Goal: Information Seeking & Learning: Learn about a topic

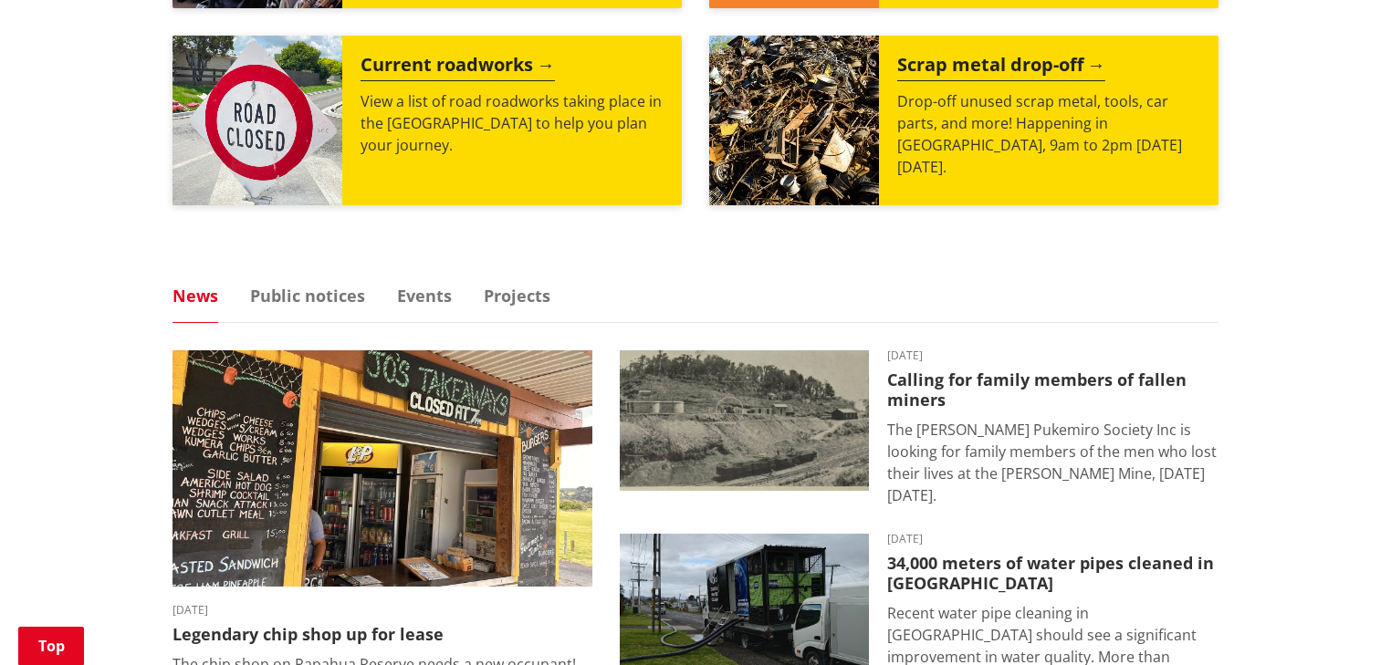
scroll to position [1165, 0]
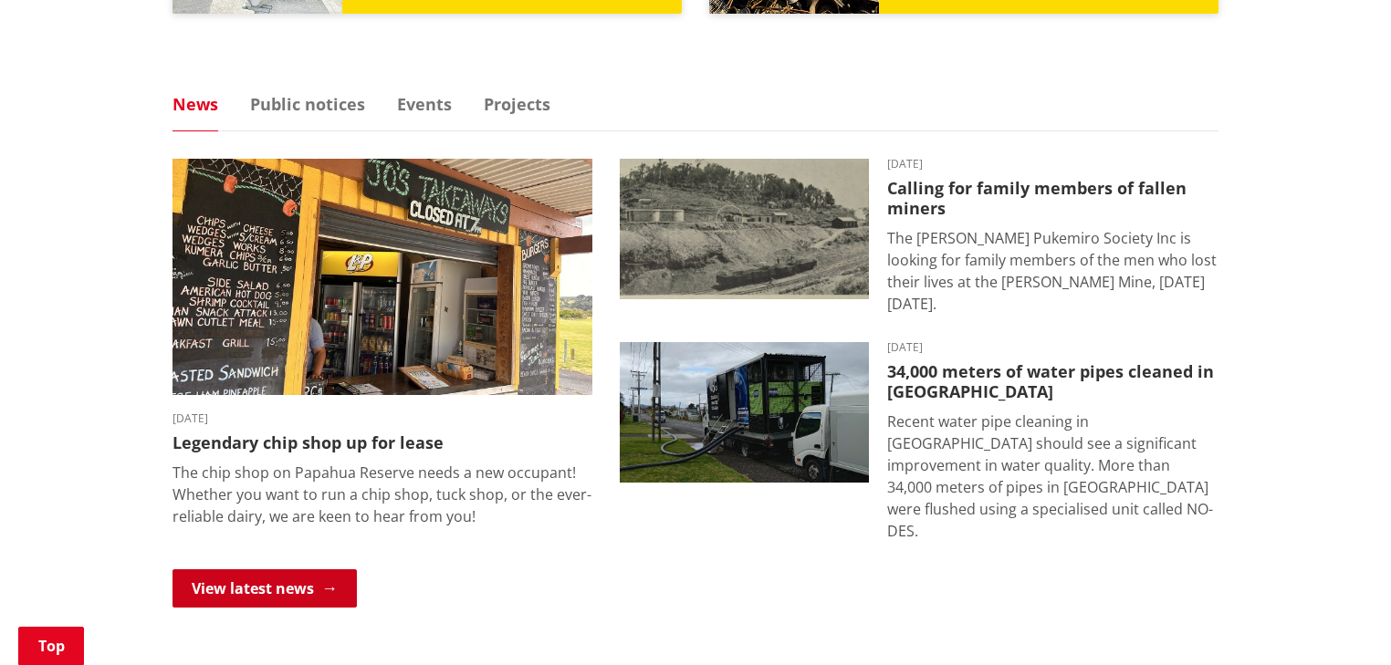
click at [282, 569] on link "View latest news" at bounding box center [264, 588] width 184 height 38
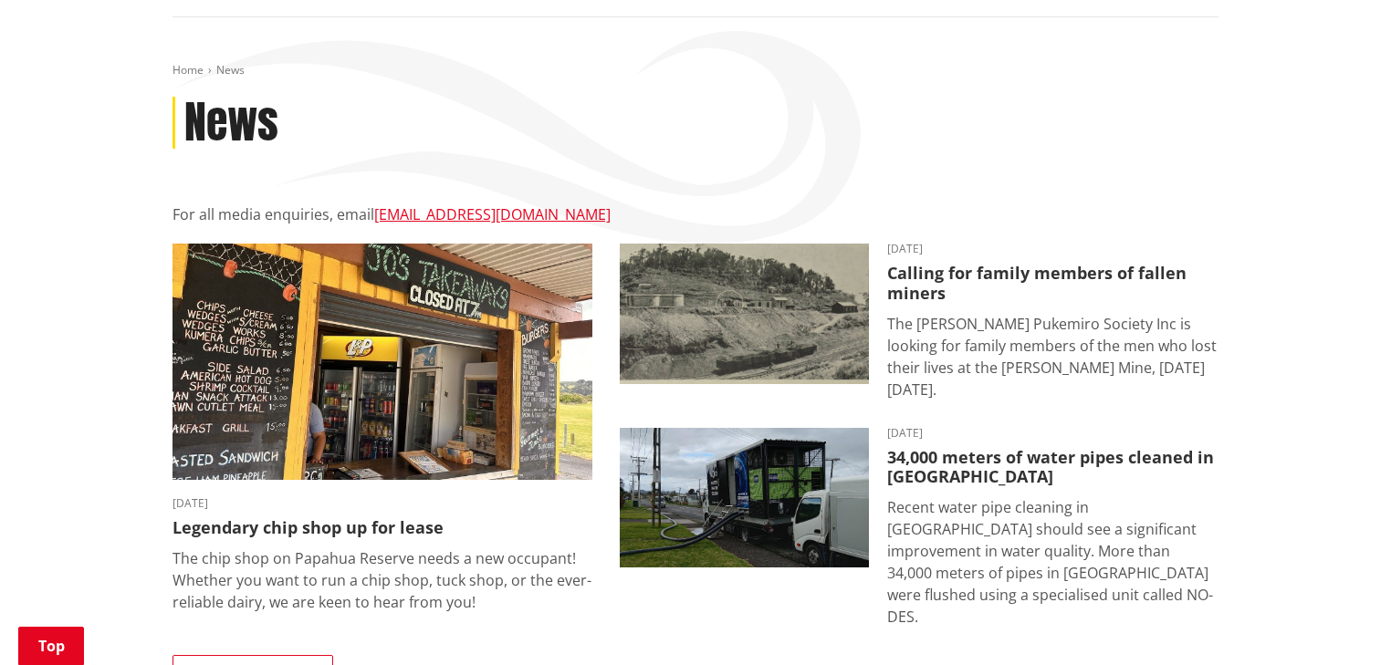
scroll to position [219, 0]
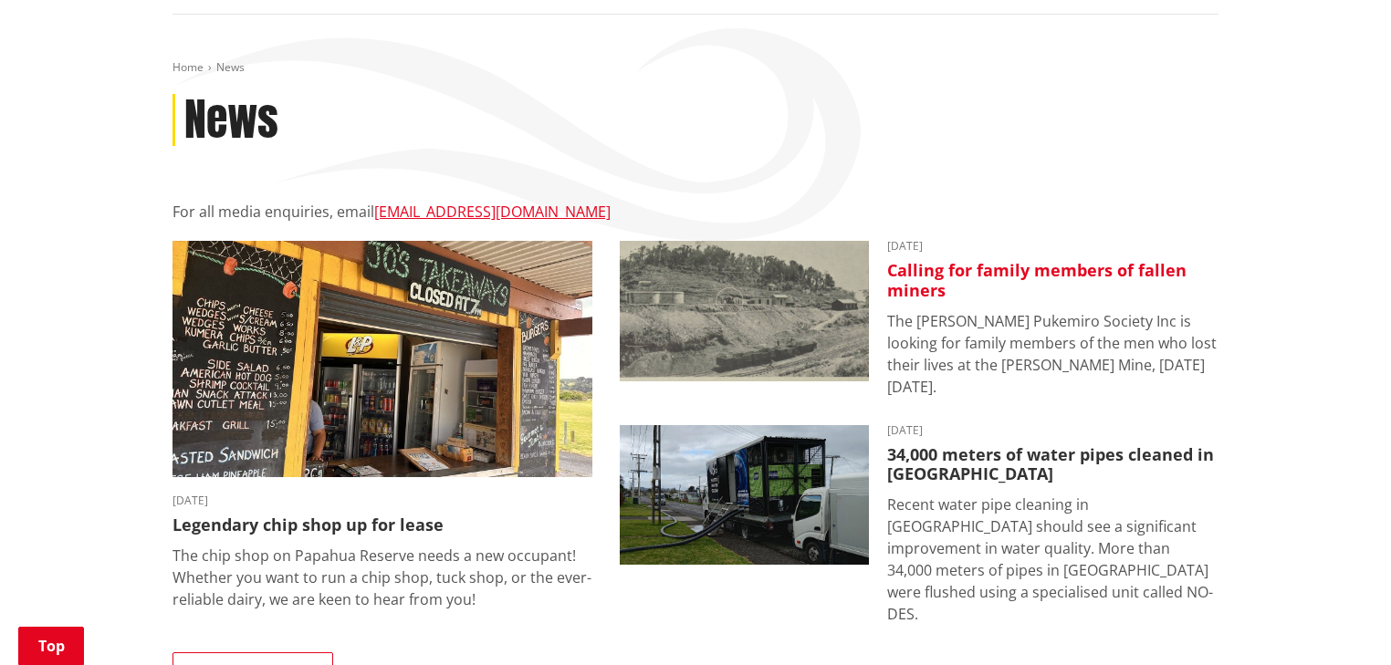
click at [1070, 274] on h3 "Calling for family members of fallen miners" at bounding box center [1052, 280] width 331 height 39
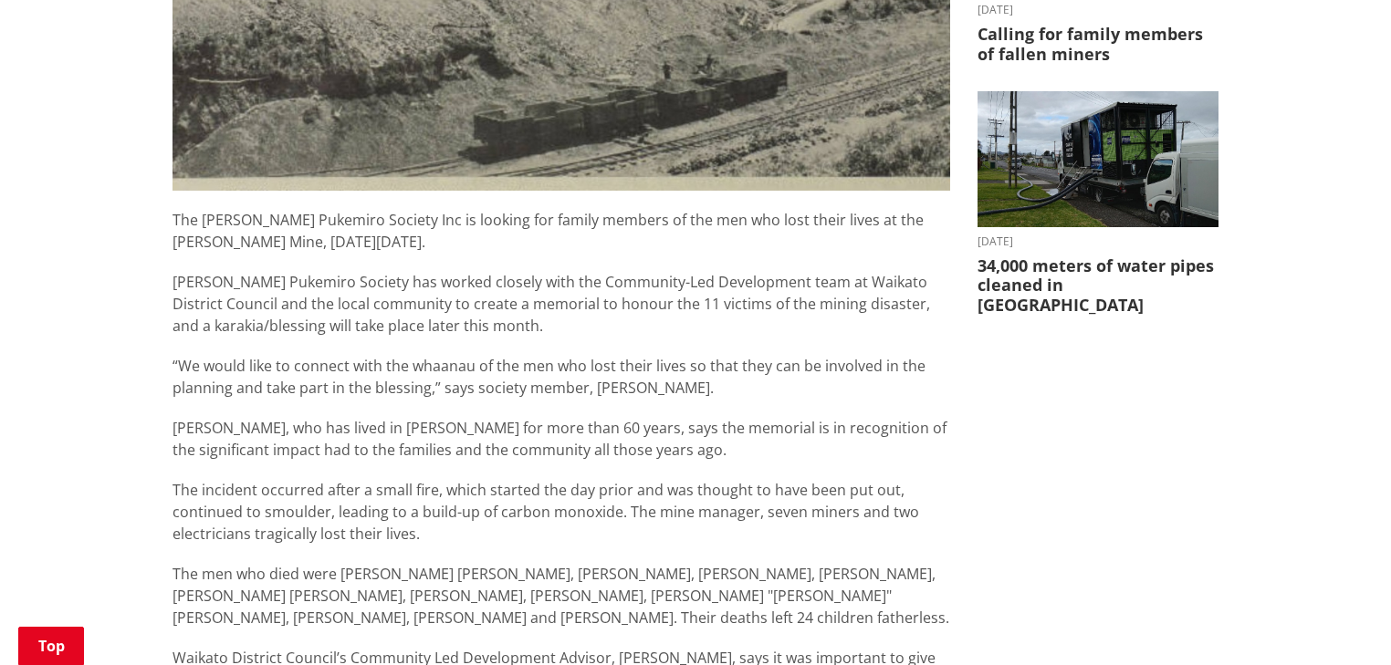
scroll to position [1095, 0]
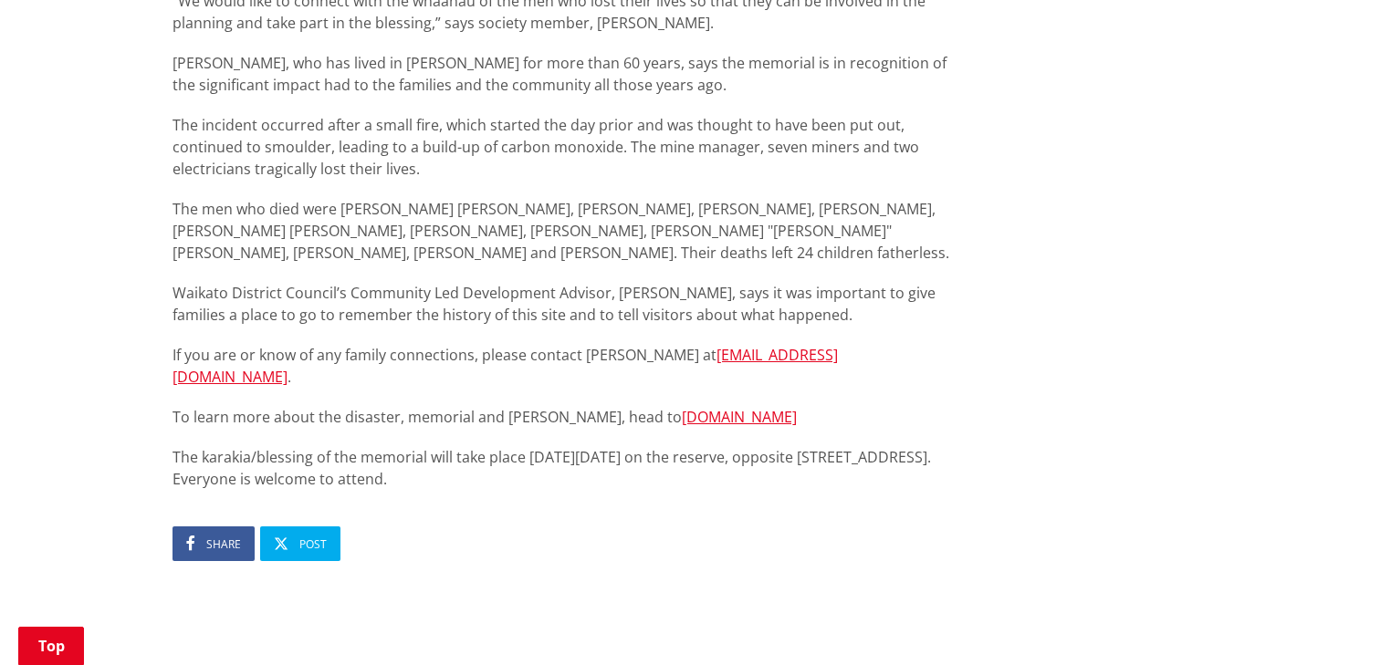
click at [373, 446] on p "The karakia/blessing of the memorial will take place on Sunday 28 September 202…" at bounding box center [561, 468] width 778 height 44
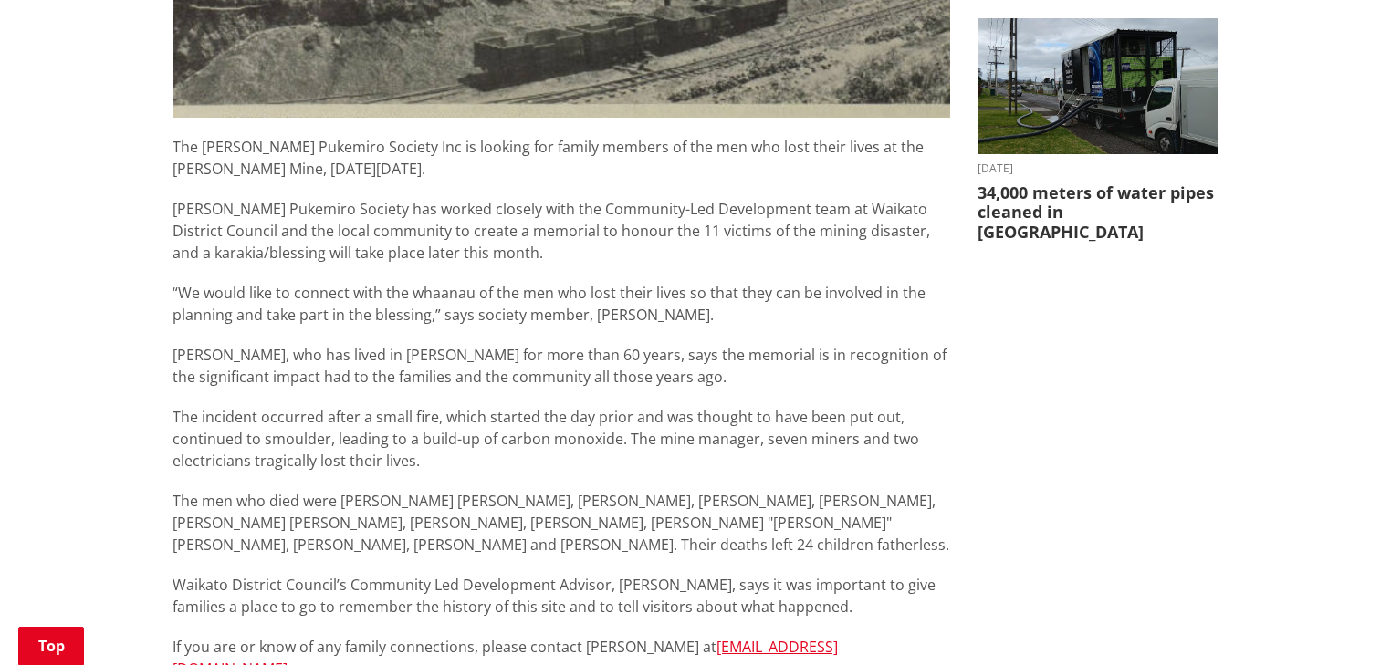
scroll to position [949, 0]
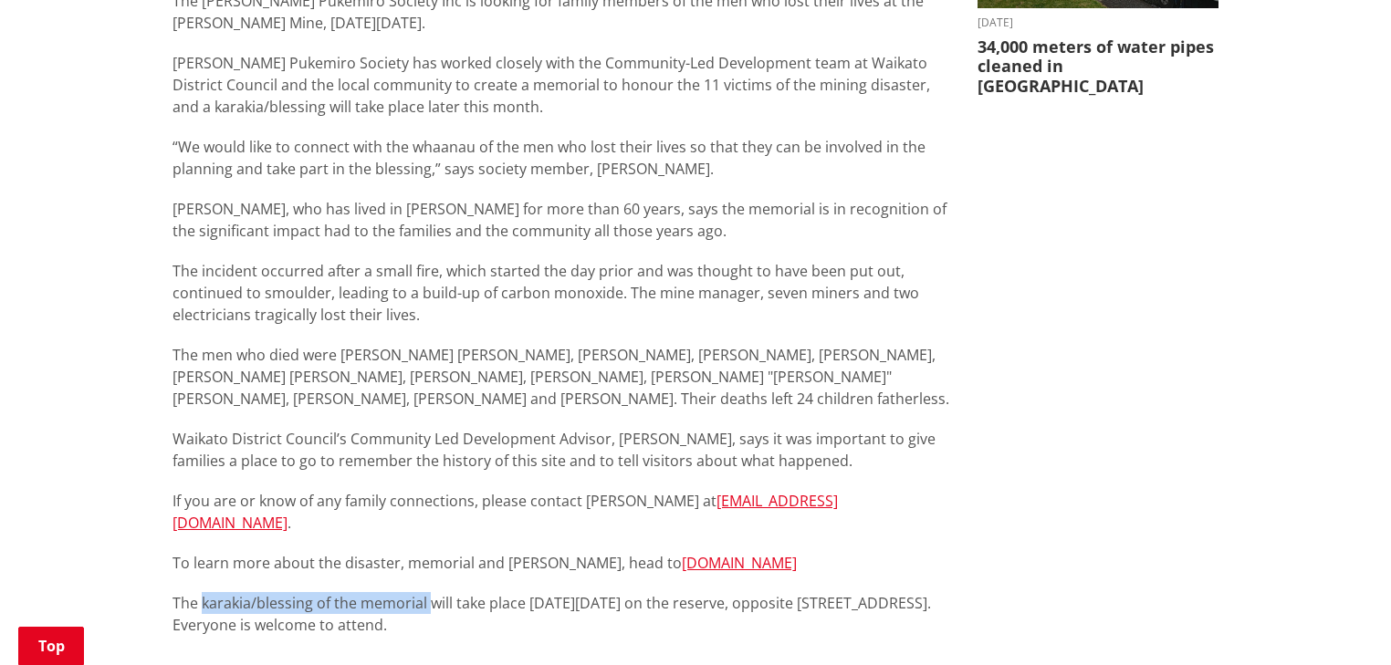
drag, startPoint x: 204, startPoint y: 580, endPoint x: 429, endPoint y: 579, distance: 225.4
click at [429, 592] on p "The karakia/blessing of the memorial will take place on Sunday 28 September 202…" at bounding box center [561, 614] width 778 height 44
